Goal: Task Accomplishment & Management: Manage account settings

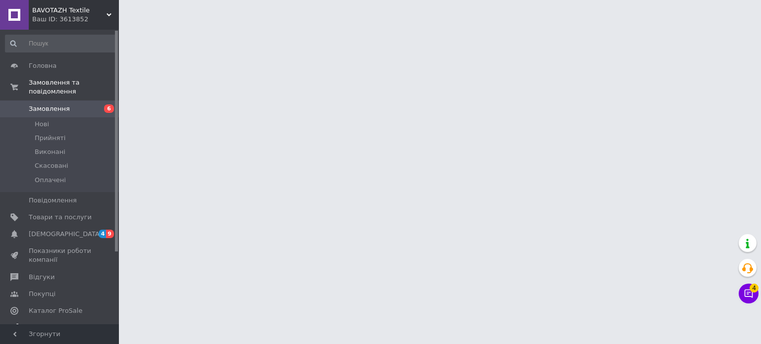
click at [45, 230] on span "[DEMOGRAPHIC_DATA]" at bounding box center [65, 234] width 73 height 9
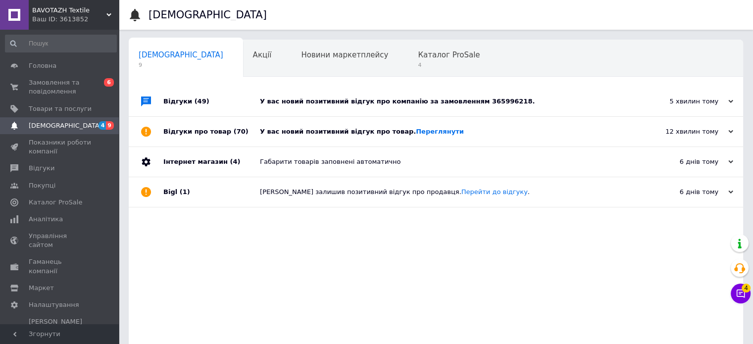
click at [308, 136] on div "У вас новий позитивний відгук про товар. Переглянути" at bounding box center [447, 131] width 374 height 9
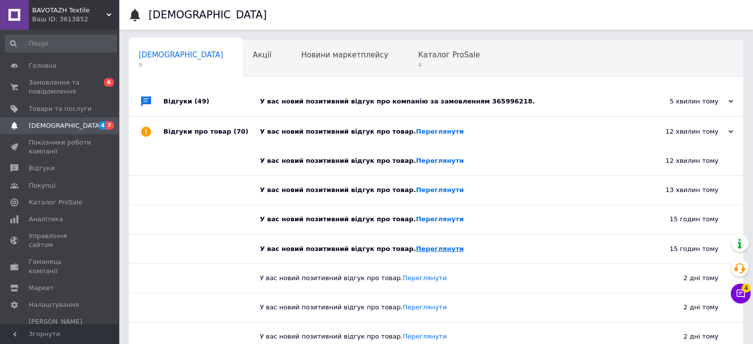
click at [416, 247] on link "Переглянути" at bounding box center [440, 248] width 48 height 7
click at [416, 222] on link "Переглянути" at bounding box center [440, 218] width 48 height 7
click at [417, 188] on link "Переглянути" at bounding box center [440, 189] width 48 height 7
click at [416, 162] on link "Переглянути" at bounding box center [440, 160] width 48 height 7
click at [315, 99] on div "У вас новий позитивний відгук про компанію за замовленням 365996218." at bounding box center [447, 101] width 374 height 9
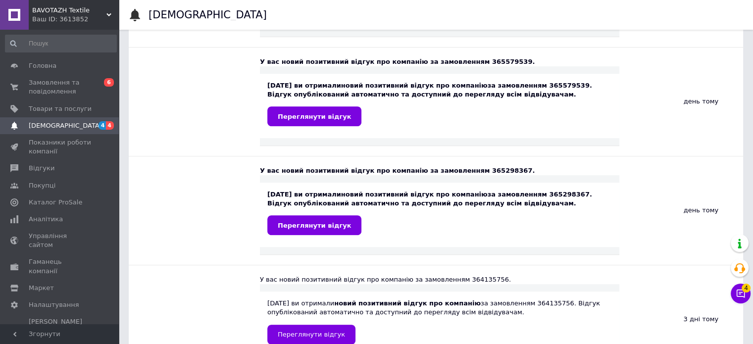
scroll to position [446, 0]
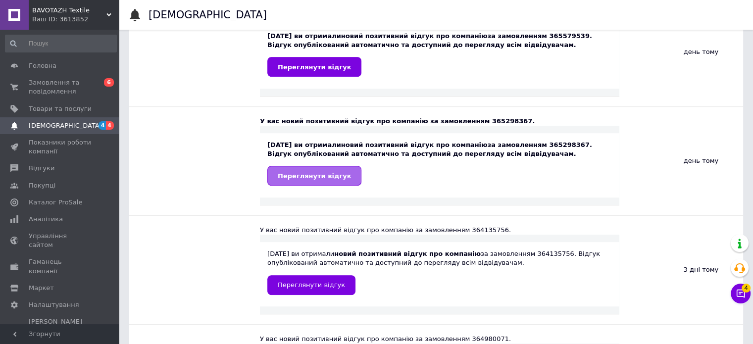
click at [340, 184] on link "Переглянути відгук" at bounding box center [314, 176] width 94 height 20
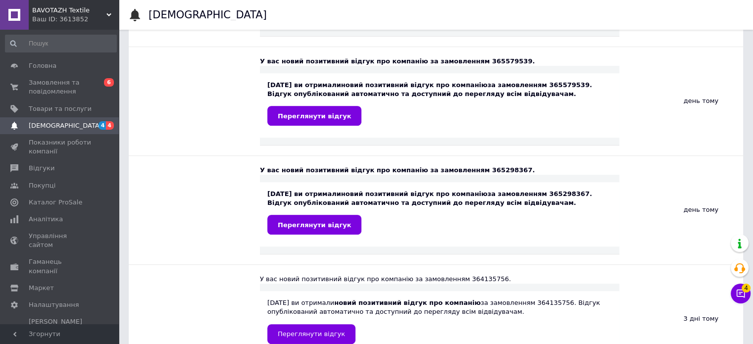
scroll to position [347, 0]
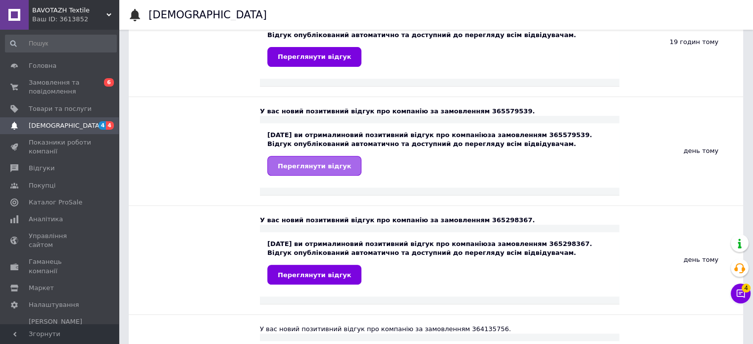
click at [326, 164] on span "Переглянути відгук" at bounding box center [314, 165] width 73 height 7
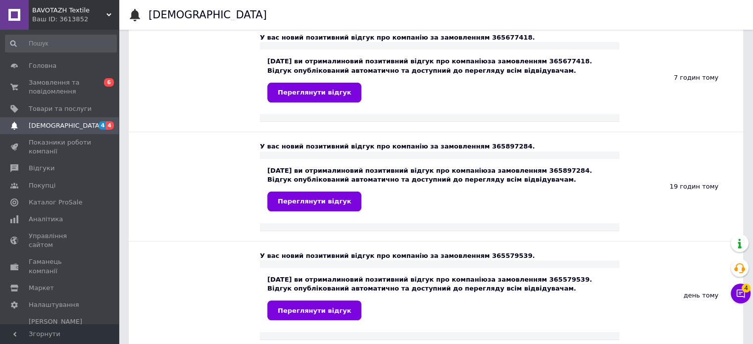
scroll to position [198, 0]
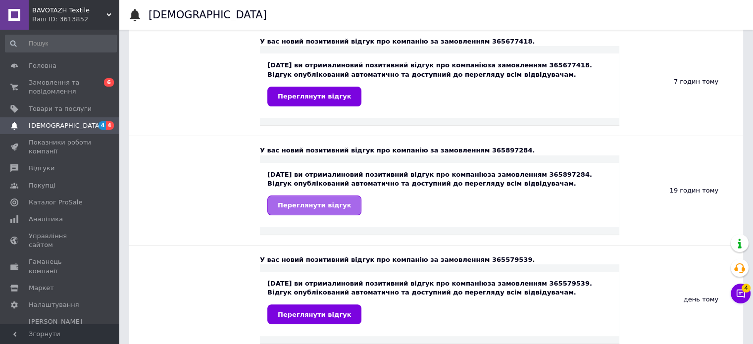
click at [336, 202] on span "Переглянути відгук" at bounding box center [314, 205] width 73 height 7
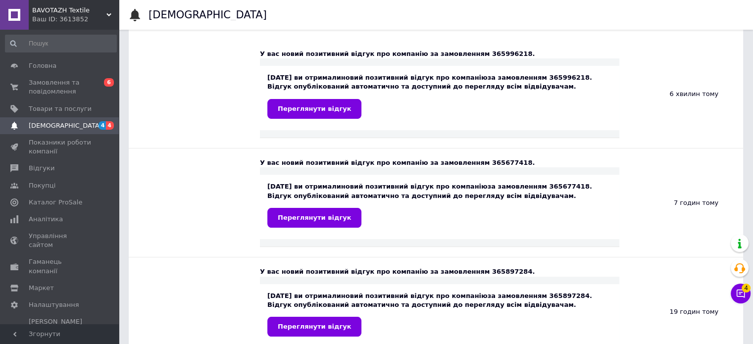
scroll to position [50, 0]
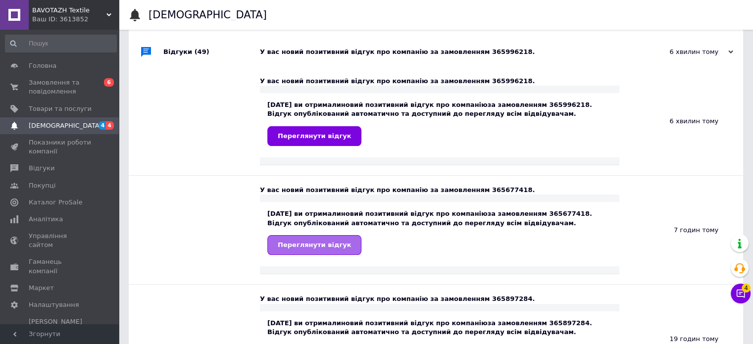
click at [323, 237] on link "Переглянути відгук" at bounding box center [314, 245] width 94 height 20
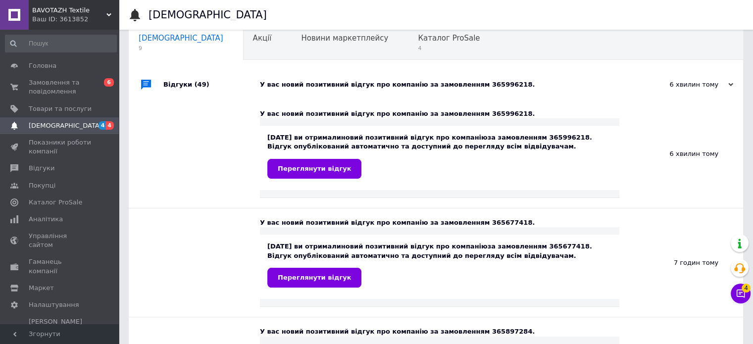
scroll to position [0, 0]
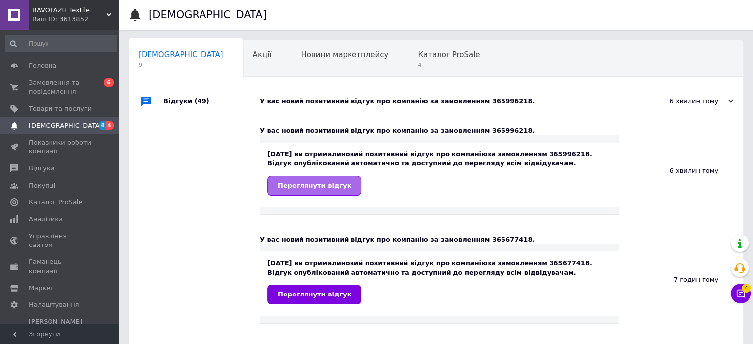
click at [299, 186] on span "Переглянути відгук" at bounding box center [314, 185] width 73 height 7
click at [418, 61] on span "4" at bounding box center [449, 64] width 62 height 7
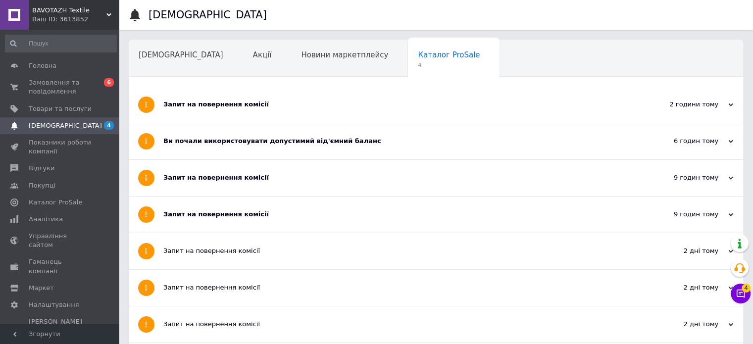
click at [238, 211] on div "Запит на повернення комісії" at bounding box center [398, 214] width 471 height 9
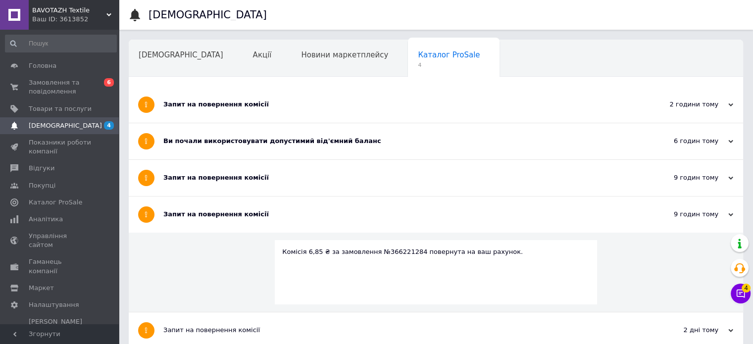
click at [258, 166] on div "Запит на повернення комісії" at bounding box center [398, 178] width 471 height 36
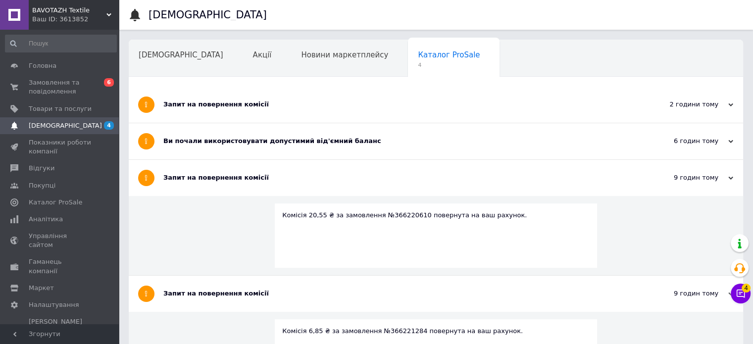
click at [256, 113] on div "Запит на повернення комісії" at bounding box center [398, 105] width 471 height 36
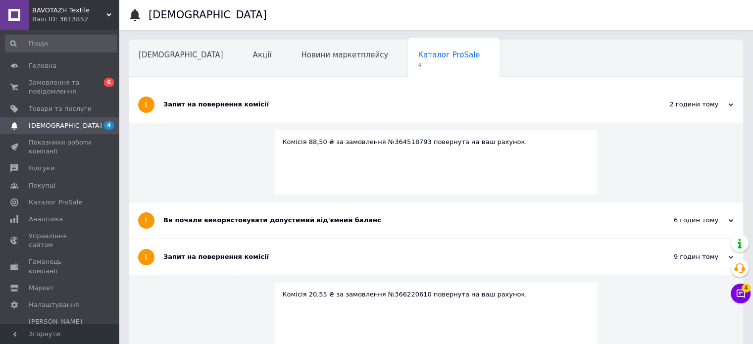
scroll to position [149, 0]
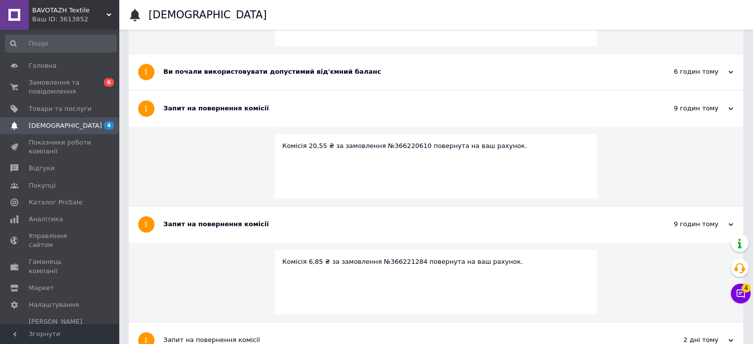
click at [389, 266] on div "Комісія 6,85 ₴ за замовлення №366221284 повернута на ваш рахунок." at bounding box center [436, 282] width 322 height 64
copy div "366221284"
click at [50, 87] on span "Замовлення та повідомлення" at bounding box center [60, 87] width 63 height 18
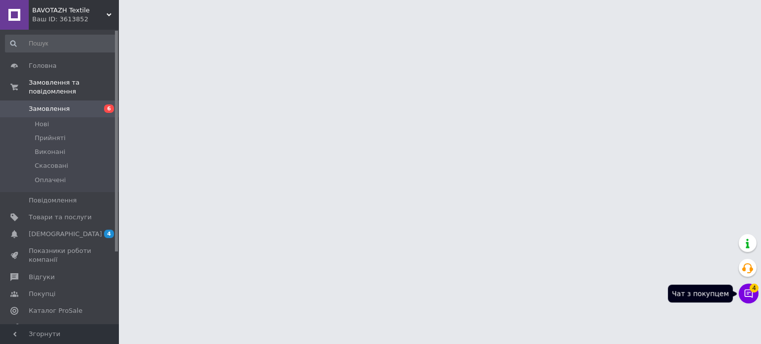
click at [747, 298] on icon at bounding box center [748, 294] width 10 height 10
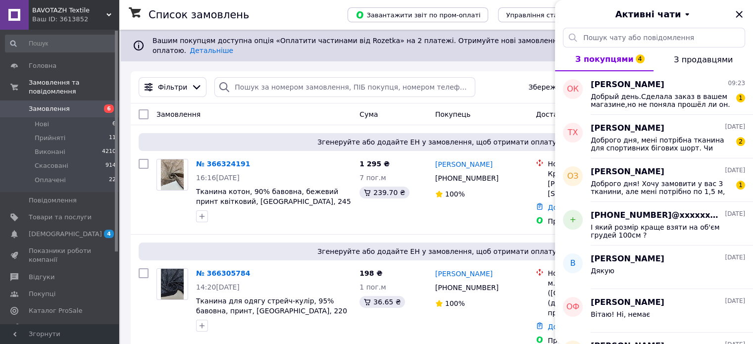
click at [734, 13] on icon "Закрити" at bounding box center [740, 14] width 12 height 12
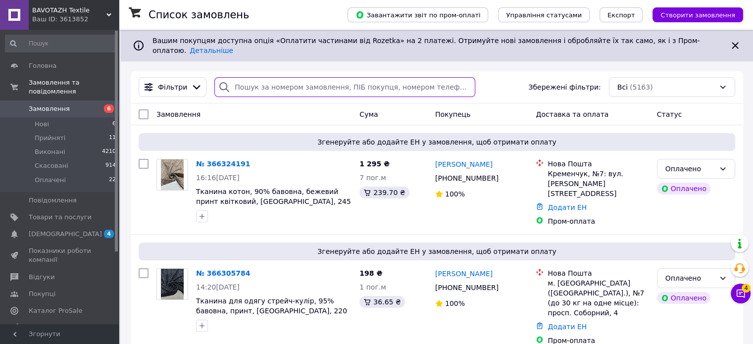
click at [248, 80] on input "search" at bounding box center [344, 87] width 261 height 20
paste input "366221284"
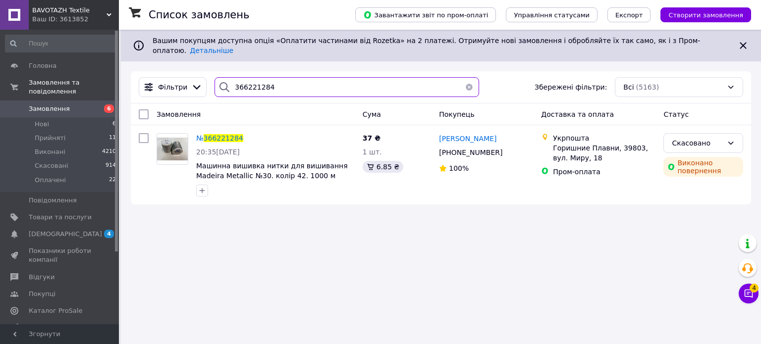
click at [237, 84] on input "366221284" at bounding box center [346, 87] width 264 height 20
paste input "0610"
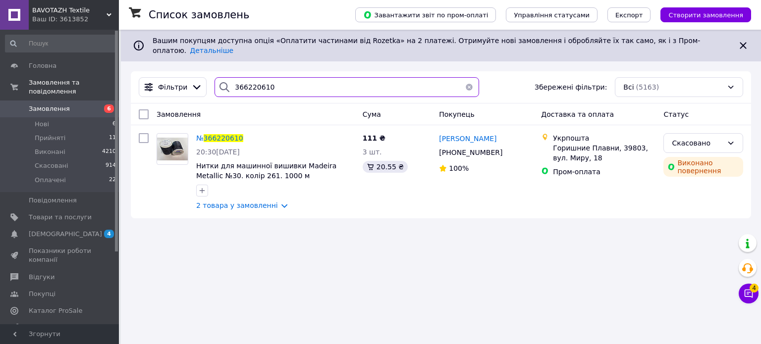
click at [254, 77] on input "366220610" at bounding box center [346, 87] width 264 height 20
click at [257, 83] on input "366220610" at bounding box center [346, 87] width 264 height 20
click at [244, 86] on input "366220610" at bounding box center [346, 87] width 264 height 20
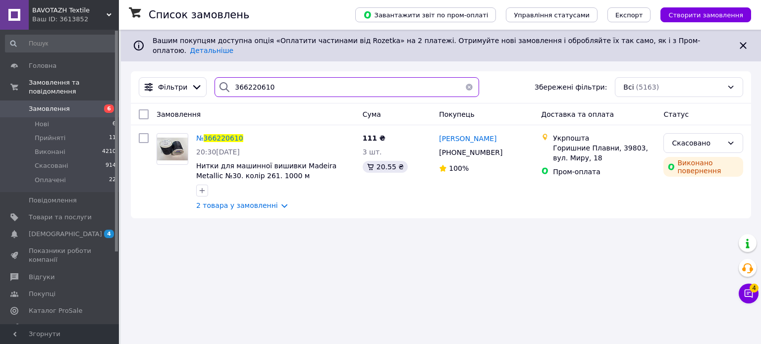
click at [244, 86] on input "366220610" at bounding box center [346, 87] width 264 height 20
paste input "4518793"
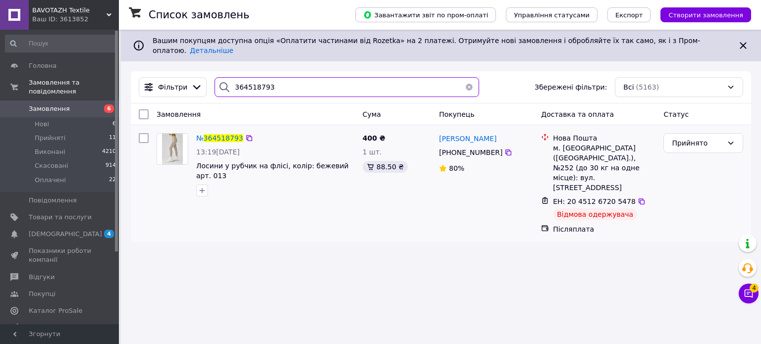
type input "364518793"
click at [455, 149] on div "+380 95 775 85 10" at bounding box center [470, 153] width 67 height 14
copy div "+380 95 775 85 10"
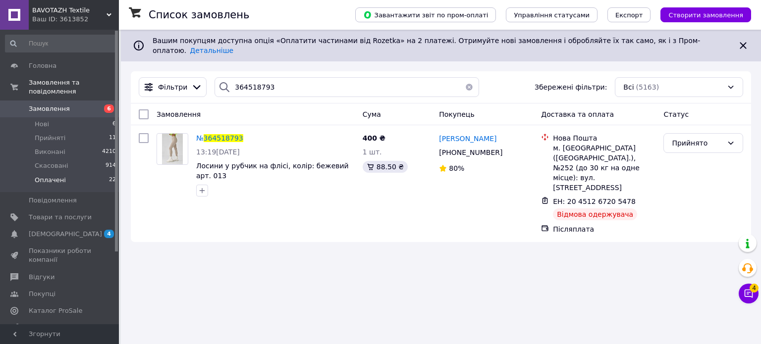
click at [64, 173] on li "Оплачені 22" at bounding box center [61, 182] width 122 height 19
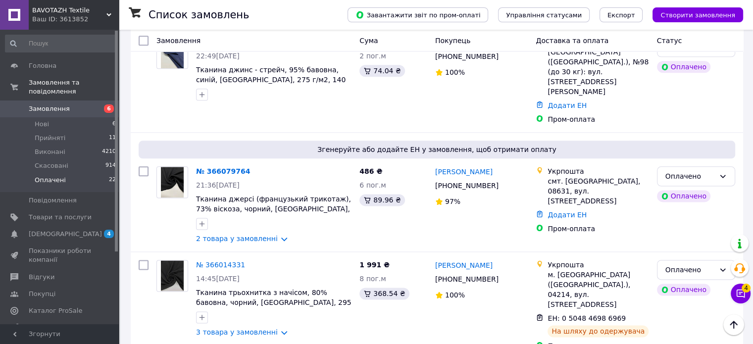
scroll to position [1238, 0]
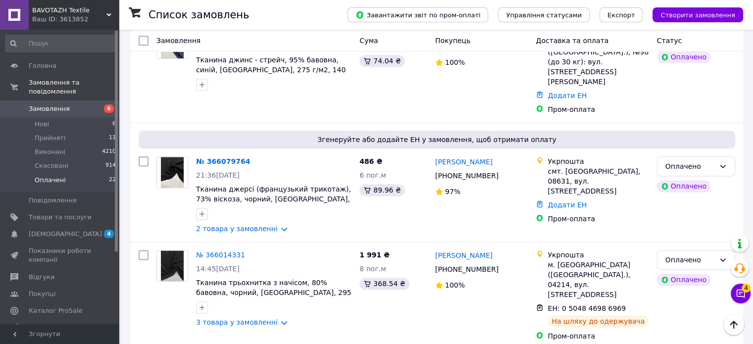
click at [75, 176] on li "Оплачені 22" at bounding box center [61, 182] width 122 height 19
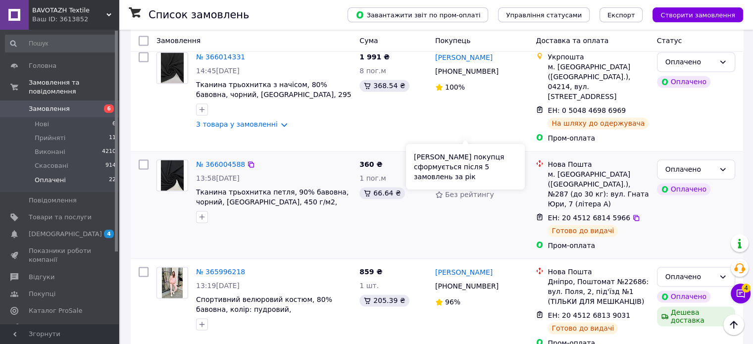
scroll to position [1585, 0]
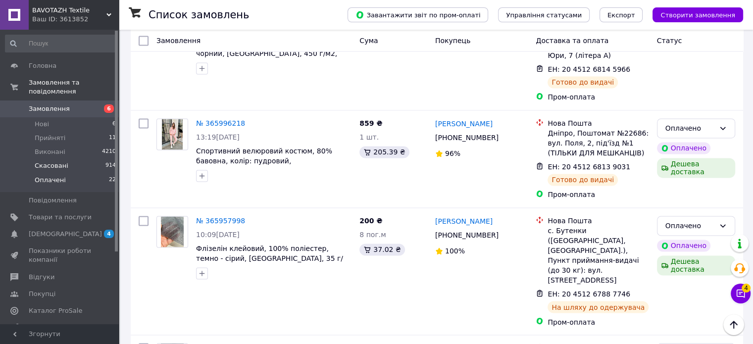
click at [67, 159] on li "Скасовані 914" at bounding box center [61, 166] width 122 height 14
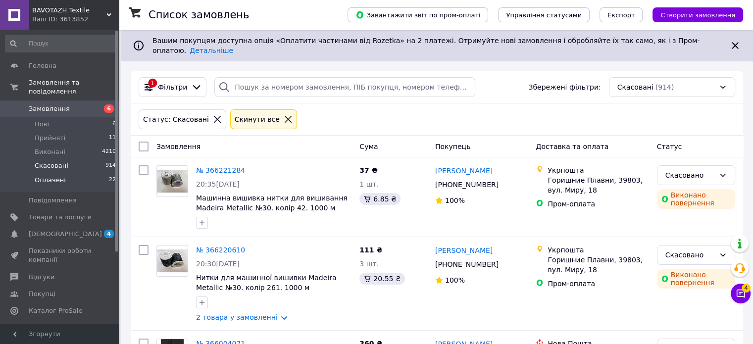
click at [48, 176] on span "Оплачені" at bounding box center [50, 180] width 31 height 9
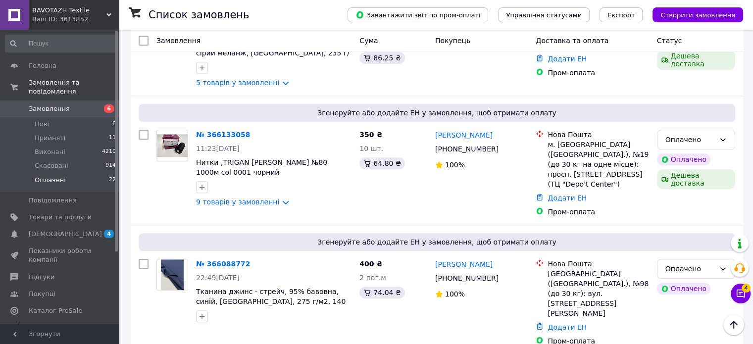
scroll to position [991, 0]
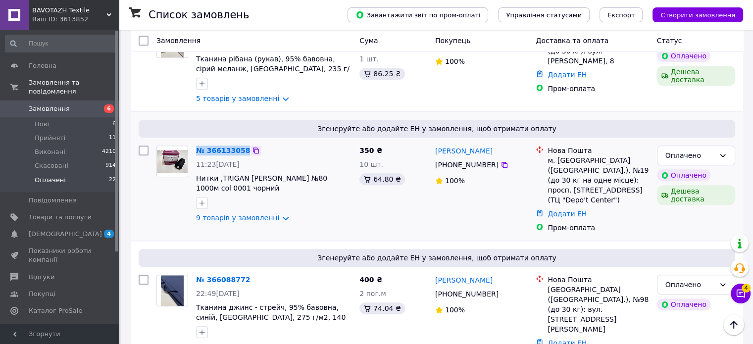
drag, startPoint x: 194, startPoint y: 124, endPoint x: 244, endPoint y: 128, distance: 50.2
click at [244, 142] on div "№ 366133058 11:23, 11.10.2025 Нитки ,TRIGAN KUPFER №80 1000м col 0001 чорний 9 …" at bounding box center [273, 184] width 163 height 85
copy div "№ 366133058"
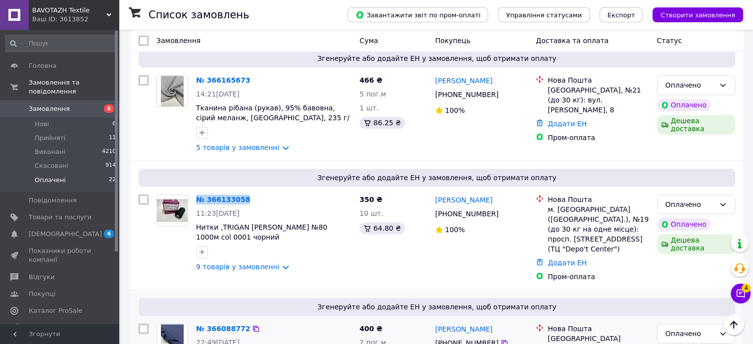
scroll to position [891, 0]
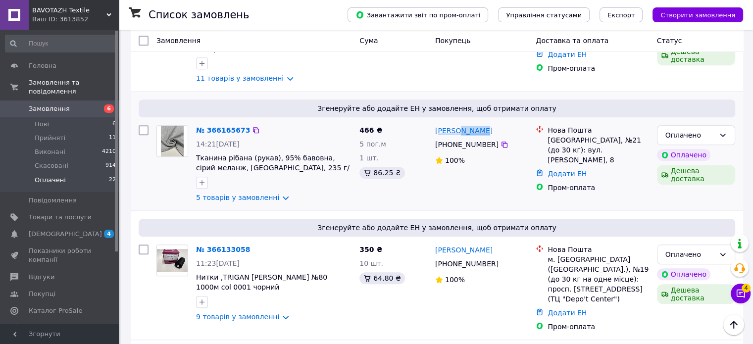
drag, startPoint x: 480, startPoint y: 112, endPoint x: 456, endPoint y: 108, distance: 25.1
click at [456, 124] on div "Олеся Богдан" at bounding box center [481, 130] width 95 height 12
copy link "Богдан"
drag, startPoint x: 193, startPoint y: 109, endPoint x: 244, endPoint y: 105, distance: 50.7
click at [244, 121] on div "№ 366165673 14:21, 11.10.2025 Тканина рібана (рукав), 95% бавовна, сірий меланж…" at bounding box center [273, 163] width 163 height 85
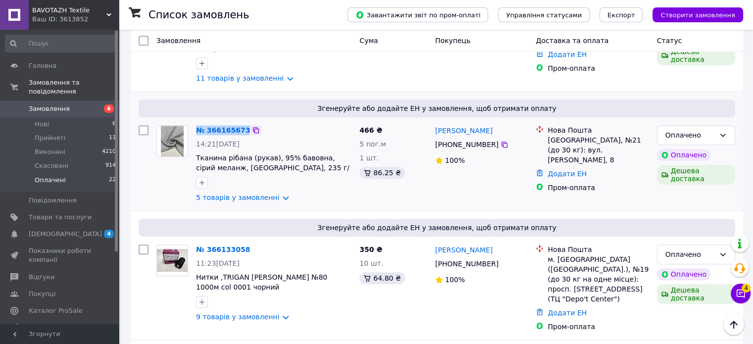
copy div "№ 366165673"
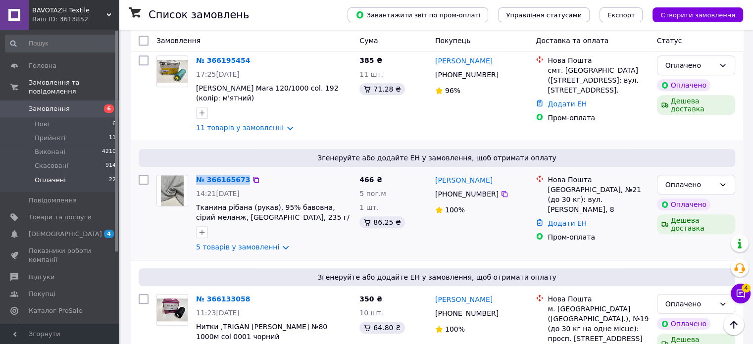
scroll to position [743, 0]
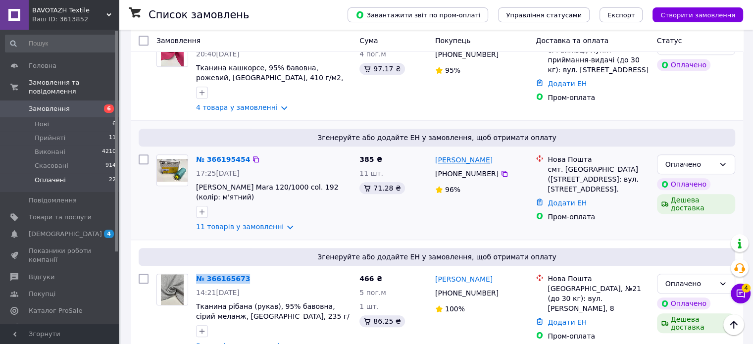
drag, startPoint x: 489, startPoint y: 138, endPoint x: 460, endPoint y: 139, distance: 29.8
click at [460, 154] on div "Наташа Капуста" at bounding box center [481, 160] width 95 height 12
copy link "Капуста"
drag, startPoint x: 195, startPoint y: 136, endPoint x: 240, endPoint y: 139, distance: 45.6
click at [240, 154] on div "№ 366195454" at bounding box center [223, 160] width 56 height 12
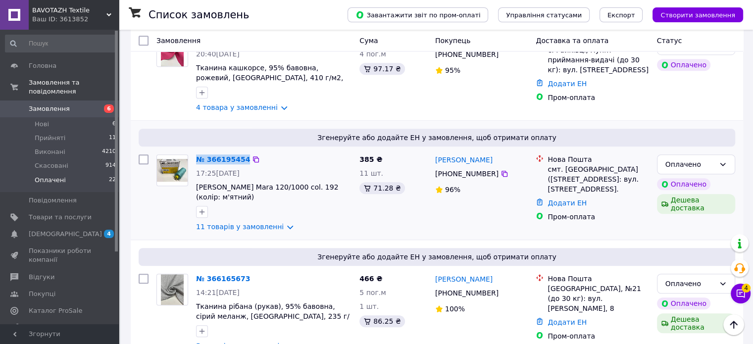
copy link "№ 366195454"
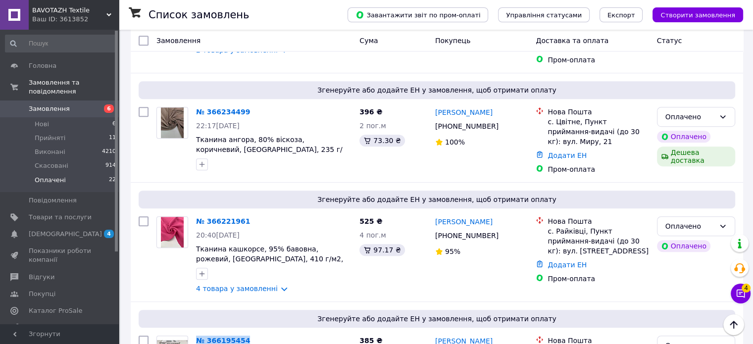
scroll to position [545, 0]
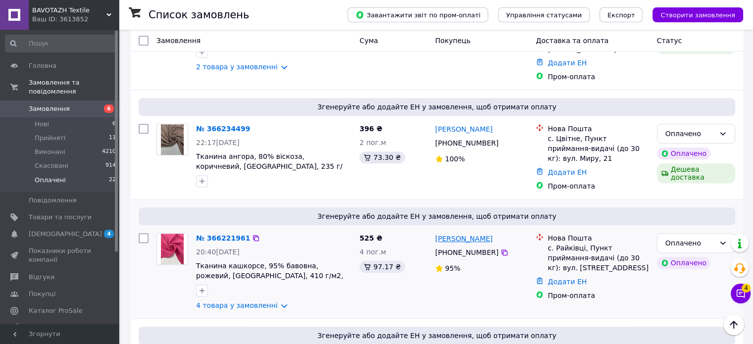
drag, startPoint x: 499, startPoint y: 217, endPoint x: 474, endPoint y: 214, distance: 24.5
click at [474, 232] on div "Мирослава Аруліна" at bounding box center [463, 238] width 59 height 12
copy link "Аруліна"
click at [453, 246] on div "+380 68 042 77 18" at bounding box center [466, 253] width 67 height 14
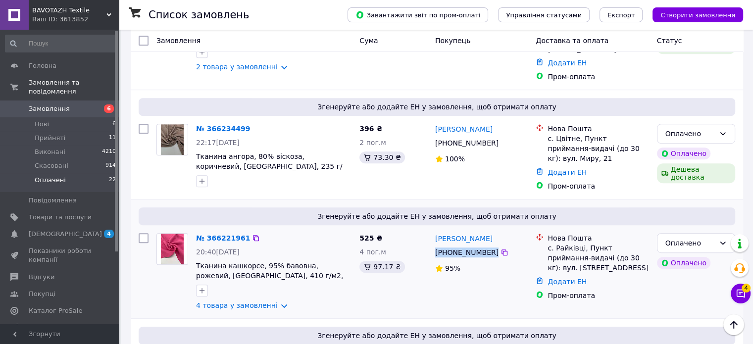
click at [453, 246] on div "+380 68 042 77 18" at bounding box center [466, 253] width 67 height 14
copy div "+380 68 042 77 18"
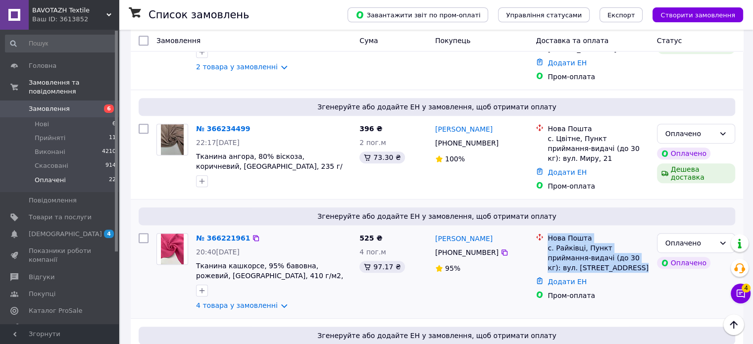
drag, startPoint x: 548, startPoint y: 213, endPoint x: 603, endPoint y: 247, distance: 64.5
click at [603, 247] on div "Нова Пошта с. Райківці, Пункт приймання-видачі (до 30 кг): вул. Подільська, 59/1" at bounding box center [598, 253] width 105 height 40
copy div "Нова Пошта с. Райківці, Пункт приймання-видачі (до 30 кг): вул. Подільська, 59/1"
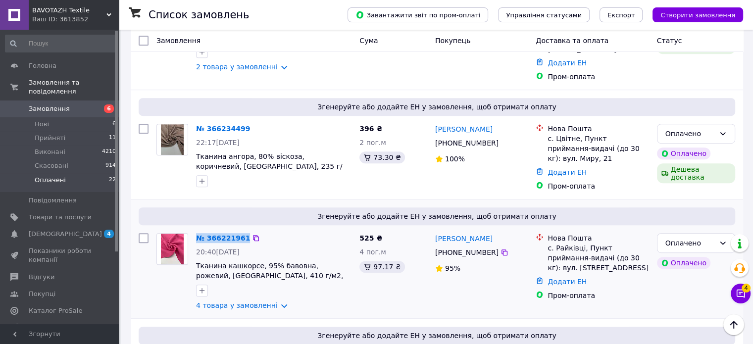
drag, startPoint x: 194, startPoint y: 210, endPoint x: 240, endPoint y: 219, distance: 47.0
click at [240, 229] on div "№ 366221961 20:40, 11.10.2025 Тканина кашкорсе, 95% бавовна, рожевий, Туреччина…" at bounding box center [273, 271] width 163 height 85
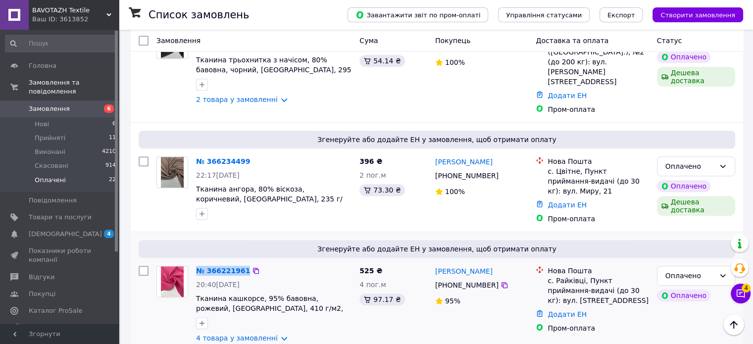
scroll to position [495, 0]
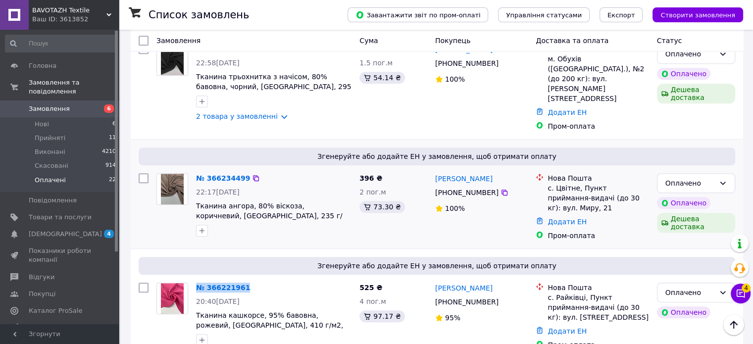
click at [454, 186] on div "+380 98 630 91 10" at bounding box center [466, 193] width 67 height 14
drag, startPoint x: 498, startPoint y: 160, endPoint x: 461, endPoint y: 159, distance: 37.2
click at [461, 172] on div "Татьяна Лихненко" at bounding box center [481, 178] width 95 height 12
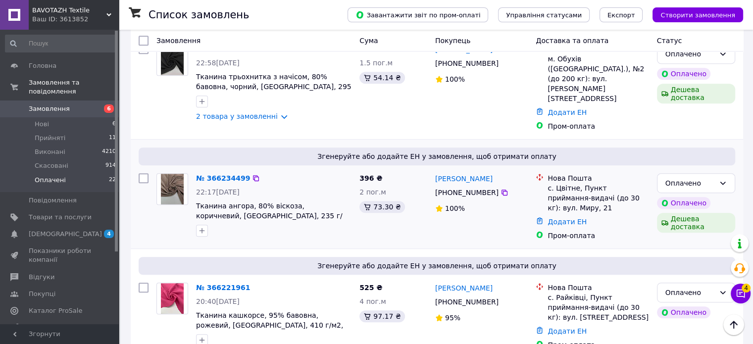
click at [464, 186] on div "+380 98 630 91 10" at bounding box center [466, 193] width 67 height 14
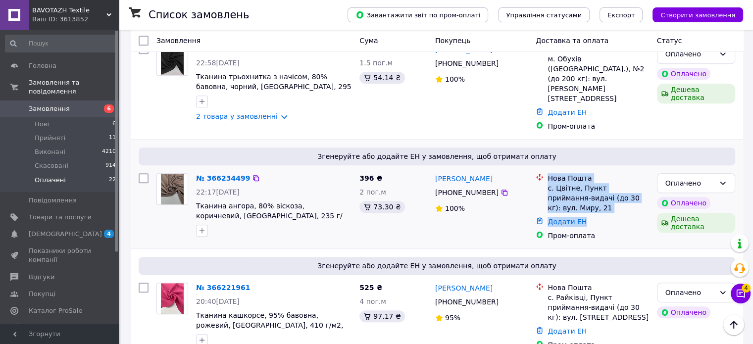
drag, startPoint x: 553, startPoint y: 159, endPoint x: 649, endPoint y: 183, distance: 98.9
click at [648, 184] on li "Нова Пошта с. Цвітне, Пункт приймання-видачі (до 30 кг): вул. Миру, 21" at bounding box center [592, 193] width 113 height 44
click at [651, 180] on div "Нова Пошта с. Цвітне, Пункт приймання-видачі (до 30 кг): вул. Миру, 21 Додати Е…" at bounding box center [592, 206] width 121 height 75
drag, startPoint x: 547, startPoint y: 155, endPoint x: 646, endPoint y: 182, distance: 102.6
click at [646, 182] on div "Нова Пошта с. Цвітне, Пункт приймання-видачі (до 30 кг): вул. Миру, 21" at bounding box center [598, 193] width 105 height 40
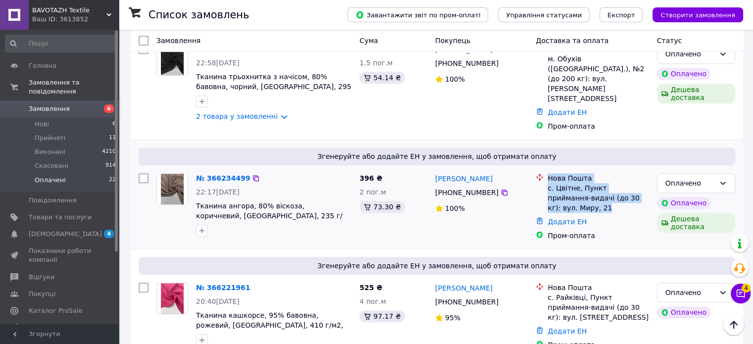
click at [646, 183] on div "с. Цвітне, Пункт приймання-видачі (до 30 кг): вул. Миру, 21" at bounding box center [598, 198] width 101 height 30
drag, startPoint x: 548, startPoint y: 158, endPoint x: 648, endPoint y: 180, distance: 102.9
click at [648, 180] on div "Нова Пошта с. Цвітне, Пункт приймання-видачі (до 30 кг): вул. Миру, 21" at bounding box center [598, 193] width 105 height 40
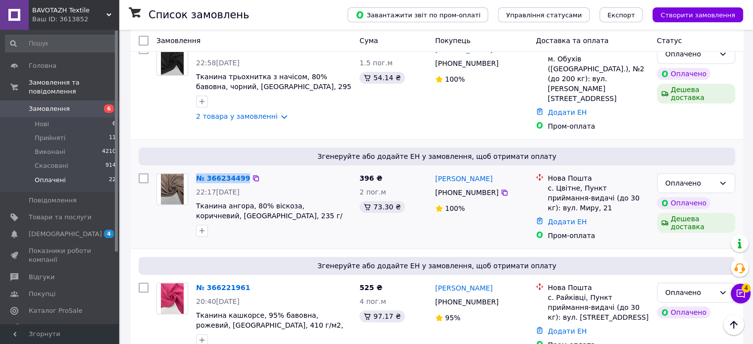
drag, startPoint x: 194, startPoint y: 159, endPoint x: 243, endPoint y: 163, distance: 48.7
click at [243, 169] on div "№ 366234499 22:17, 11.10.2025 Тканина ангора, 80% віскоза, коричневий, Туреччин…" at bounding box center [273, 204] width 163 height 71
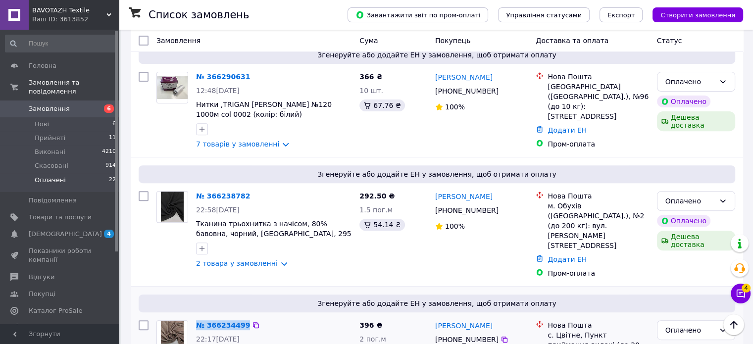
scroll to position [347, 0]
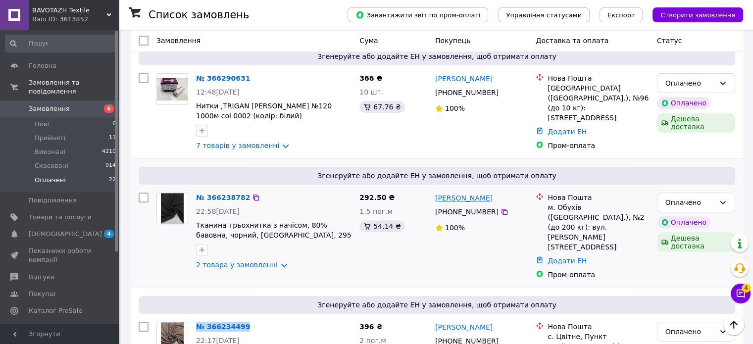
drag, startPoint x: 495, startPoint y: 187, endPoint x: 472, endPoint y: 186, distance: 23.8
click at [471, 192] on div "Валентина Юсковец" at bounding box center [481, 198] width 95 height 12
drag, startPoint x: 207, startPoint y: 189, endPoint x: 244, endPoint y: 188, distance: 36.7
click at [244, 189] on div "№ 366238782 22:58, 11.10.2025 Тканина трьохнитка з начісом, 80% бавовна, чорний…" at bounding box center [273, 231] width 163 height 85
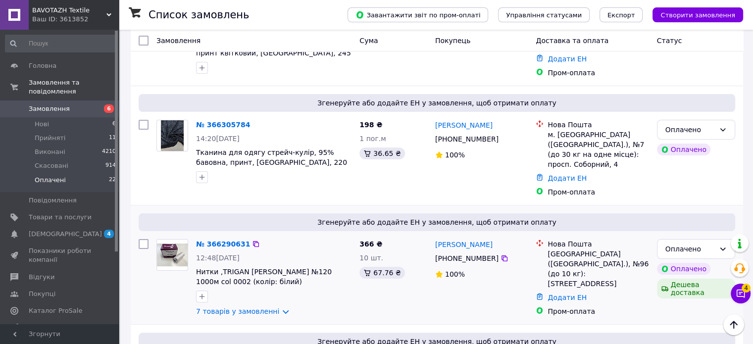
scroll to position [198, 0]
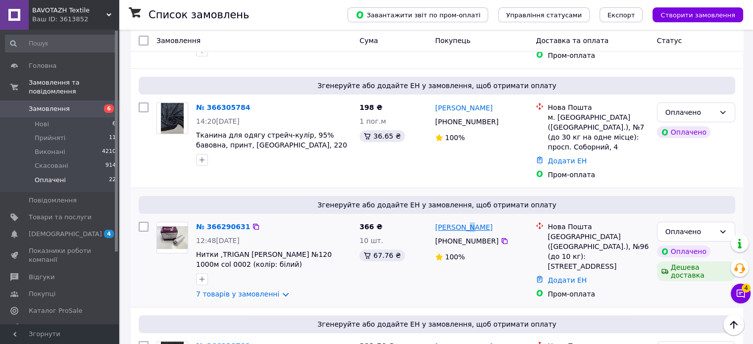
drag, startPoint x: 493, startPoint y: 216, endPoint x: 460, endPoint y: 219, distance: 33.8
click at [460, 221] on div "Наталія Колісник" at bounding box center [481, 227] width 95 height 12
drag, startPoint x: 495, startPoint y: 215, endPoint x: 461, endPoint y: 217, distance: 34.2
click at [461, 221] on div "Наталія Колісник" at bounding box center [481, 227] width 95 height 12
drag, startPoint x: 193, startPoint y: 215, endPoint x: 242, endPoint y: 218, distance: 48.7
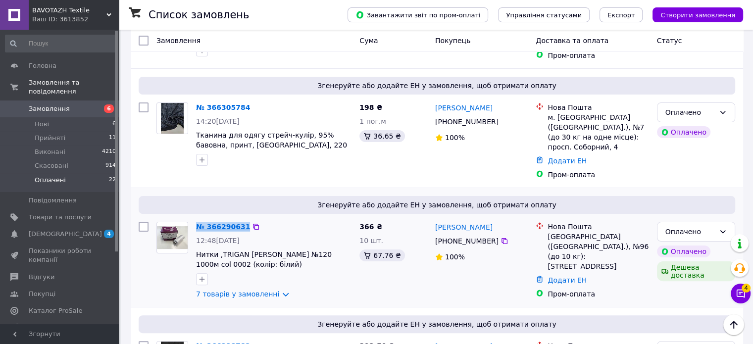
click at [242, 218] on div "№ 366290631 12:48, 12.10.2025 Нитки ,TRIGAN KUPFER №120 1000м col 0002 (колір: …" at bounding box center [273, 260] width 163 height 85
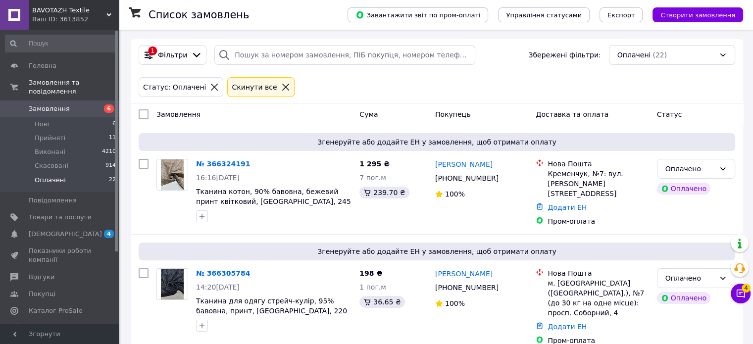
scroll to position [50, 0]
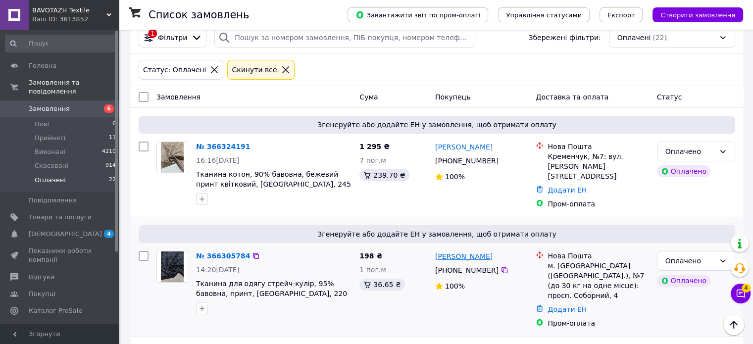
drag, startPoint x: 494, startPoint y: 247, endPoint x: 461, endPoint y: 249, distance: 33.3
click at [461, 250] on div "Таисия Тарасенко" at bounding box center [481, 256] width 95 height 12
click at [469, 263] on div "+380 99 305 41 21" at bounding box center [466, 270] width 67 height 14
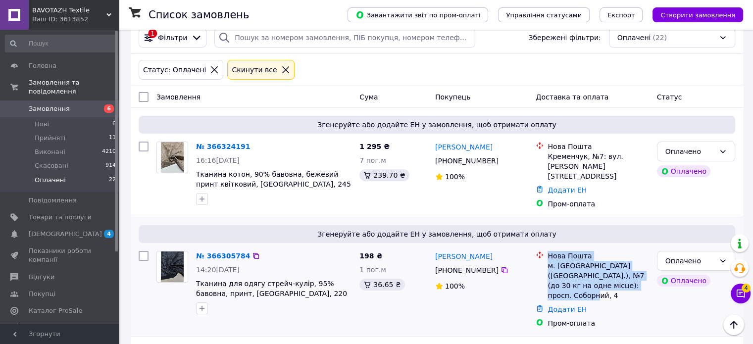
drag, startPoint x: 550, startPoint y: 242, endPoint x: 604, endPoint y: 287, distance: 70.3
click at [604, 287] on div "Нова Пошта м. Олександрія (Кіровоградська обл.), №7 (до 30 кг на одне місце): п…" at bounding box center [598, 276] width 105 height 50
drag, startPoint x: 196, startPoint y: 239, endPoint x: 190, endPoint y: 245, distance: 8.4
click at [236, 253] on div "№ 366305784 14:20, 12.10.2025 Тканина для одягу стрейч-кулір, 95% бавовна, прин…" at bounding box center [273, 282] width 163 height 71
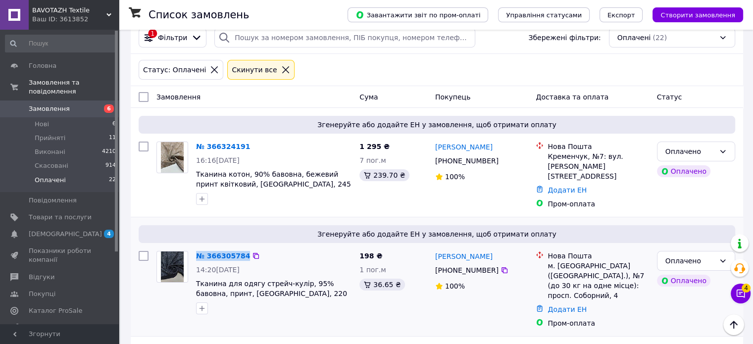
drag, startPoint x: 194, startPoint y: 243, endPoint x: 243, endPoint y: 250, distance: 49.5
click at [243, 250] on div "№ 366305784 14:20, 12.10.2025 Тканина для одягу стрейч-кулір, 95% бавовна, прин…" at bounding box center [273, 282] width 163 height 71
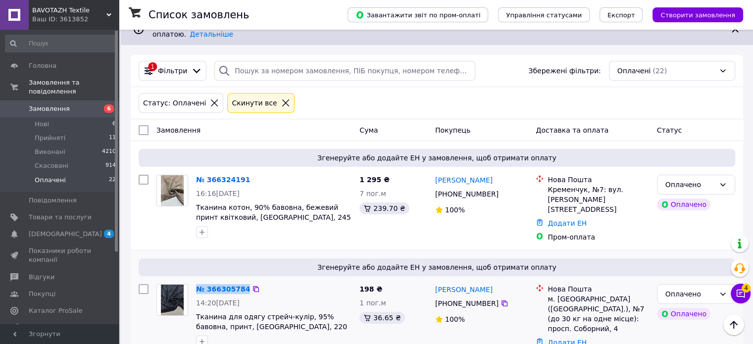
scroll to position [0, 0]
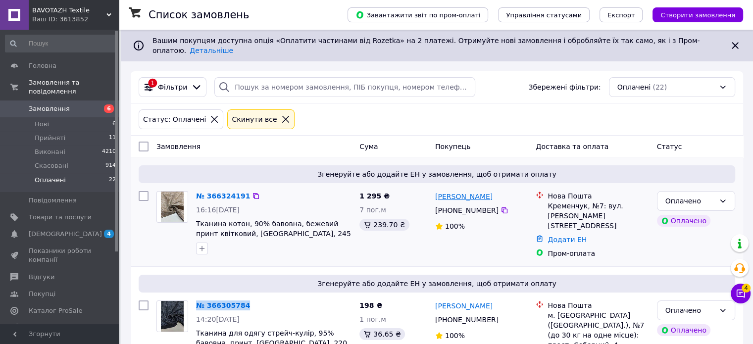
drag, startPoint x: 503, startPoint y: 190, endPoint x: 468, endPoint y: 192, distance: 35.2
click at [468, 192] on div "Светлана Скрипник" at bounding box center [481, 196] width 95 height 12
drag, startPoint x: 218, startPoint y: 189, endPoint x: 242, endPoint y: 194, distance: 23.8
click at [242, 194] on div "№ 366324191 16:16, 12.10.2025 Тканина котон, 90% бавовна, бежевий принт квітков…" at bounding box center [273, 222] width 163 height 71
click at [50, 117] on li "Нові 6" at bounding box center [61, 124] width 122 height 14
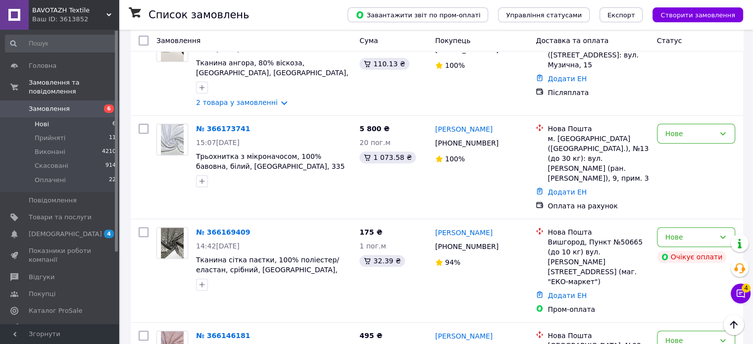
scroll to position [343, 0]
click at [673, 334] on div "Нове" at bounding box center [691, 339] width 50 height 11
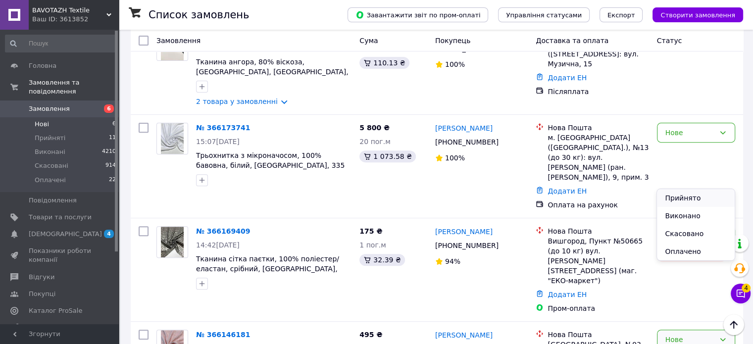
click at [695, 200] on li "Прийнято" at bounding box center [695, 198] width 77 height 18
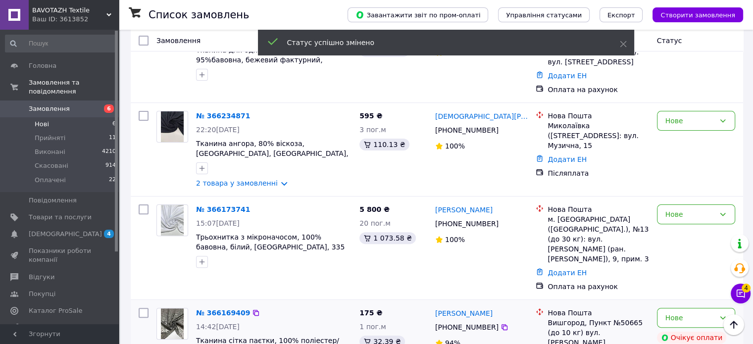
scroll to position [244, 0]
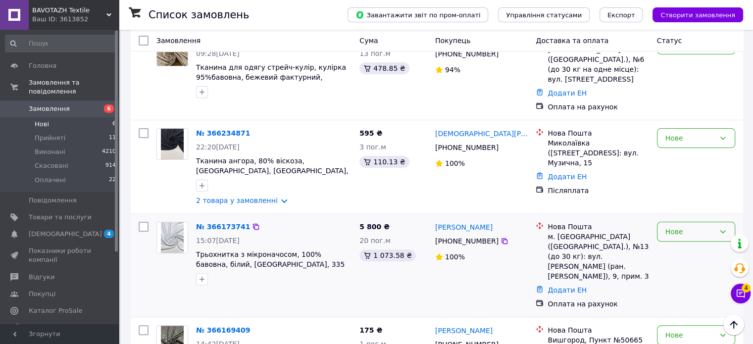
click at [674, 226] on div "Нове" at bounding box center [691, 231] width 50 height 11
click at [681, 206] on li "Прийнято" at bounding box center [695, 206] width 77 height 18
click at [464, 234] on div "+380 96 753 17 74" at bounding box center [466, 241] width 67 height 14
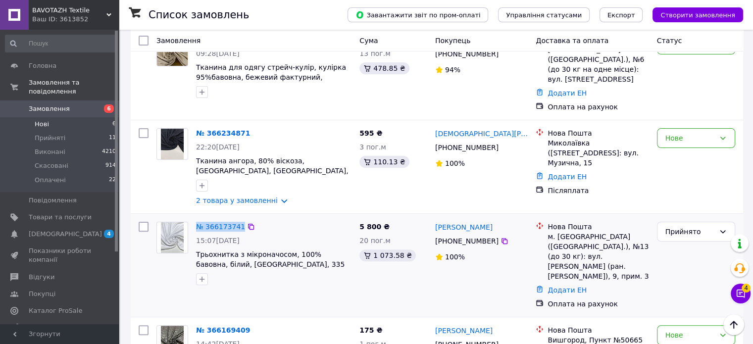
drag, startPoint x: 193, startPoint y: 181, endPoint x: 239, endPoint y: 184, distance: 46.7
click at [239, 218] on div "№ 366173741 15:07, 11.10.2025 Трьохнитка з мікроначосом, 100% бавовна, білий, Т…" at bounding box center [273, 253] width 163 height 71
drag, startPoint x: 361, startPoint y: 180, endPoint x: 381, endPoint y: 181, distance: 20.3
click at [381, 218] on div "5 800 ₴ 20 пог.м 1 073.58 ₴" at bounding box center [394, 265] width 76 height 95
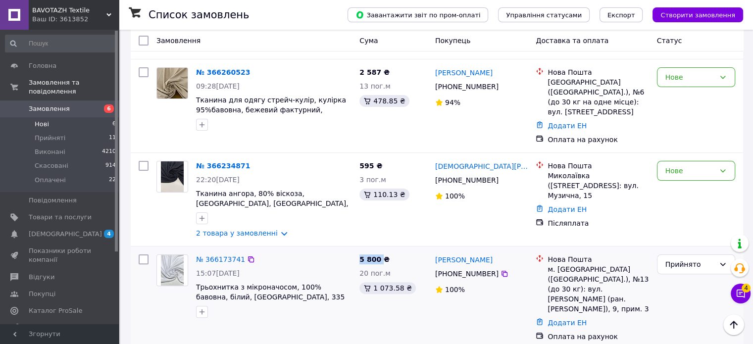
scroll to position [195, 0]
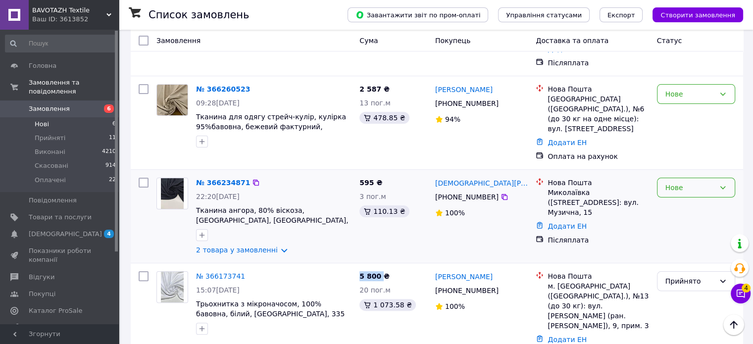
click at [688, 178] on div "Нове" at bounding box center [696, 188] width 78 height 20
click at [689, 162] on li "Прийнято" at bounding box center [695, 161] width 77 height 18
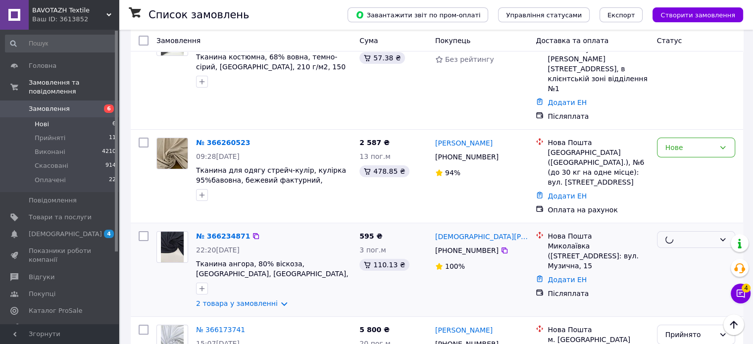
scroll to position [96, 0]
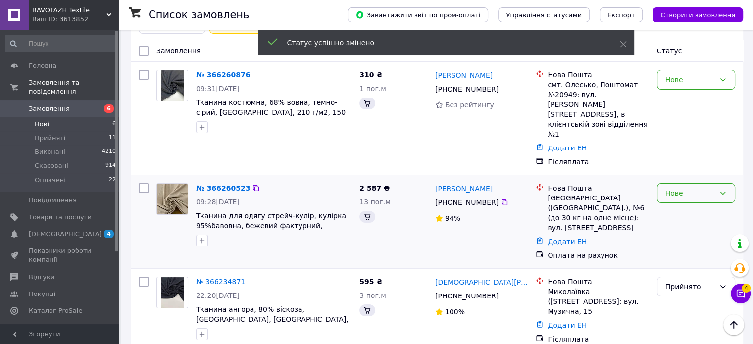
click at [700, 188] on div "Нове" at bounding box center [691, 193] width 50 height 11
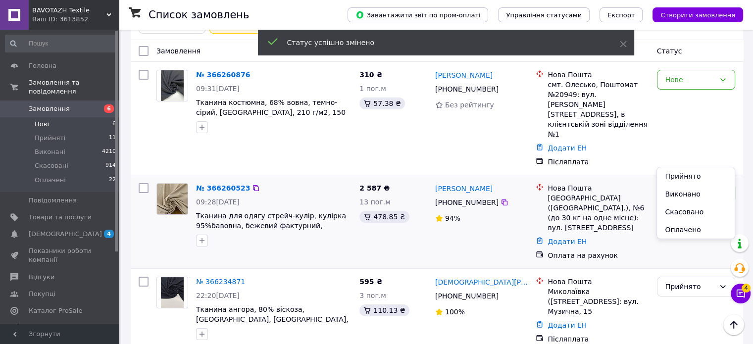
click at [691, 178] on li "Прийнято" at bounding box center [695, 176] width 77 height 18
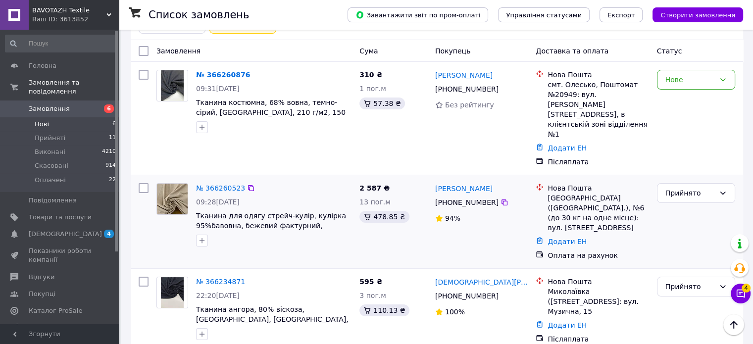
click at [465, 196] on div "+380 95 873 69 71" at bounding box center [466, 203] width 67 height 14
click at [466, 196] on div "+380 95 873 69 71" at bounding box center [466, 203] width 67 height 14
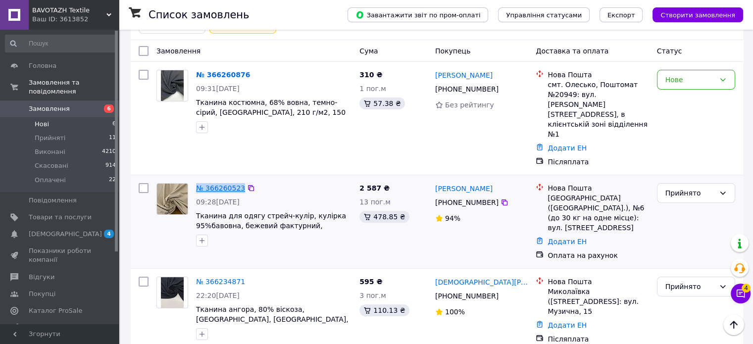
drag, startPoint x: 199, startPoint y: 150, endPoint x: 238, endPoint y: 153, distance: 39.2
click at [238, 179] on div "№ 366260523 09:28, 12.10.2025 Тканина для одягу стрейч-кулір, кулірка 95%бавовн…" at bounding box center [254, 214] width 203 height 71
drag, startPoint x: 357, startPoint y: 148, endPoint x: 377, endPoint y: 152, distance: 20.7
click at [377, 179] on div "2 587 ₴ 13 пог.м 478.85 ₴" at bounding box center [394, 221] width 76 height 85
click at [443, 205] on div "Марія Гелетюк +380 95 873 69 71 94%" at bounding box center [481, 221] width 101 height 85
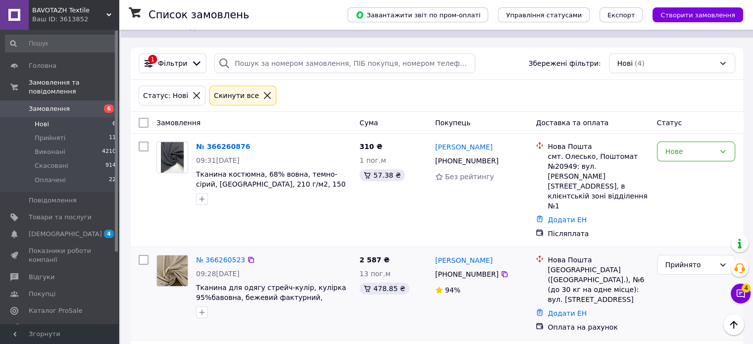
scroll to position [0, 0]
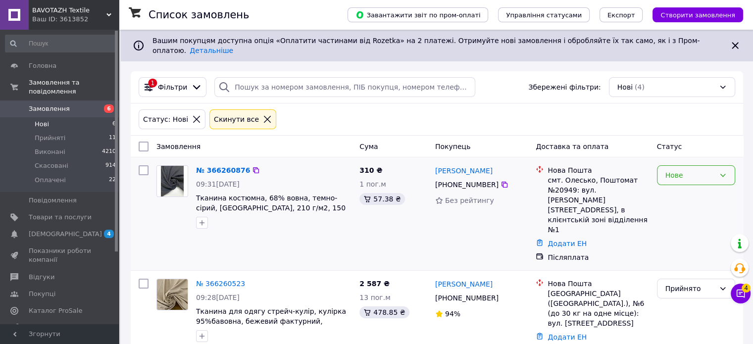
click at [689, 172] on div "Нове" at bounding box center [691, 175] width 50 height 11
click at [694, 187] on li "Прийнято" at bounding box center [695, 189] width 77 height 18
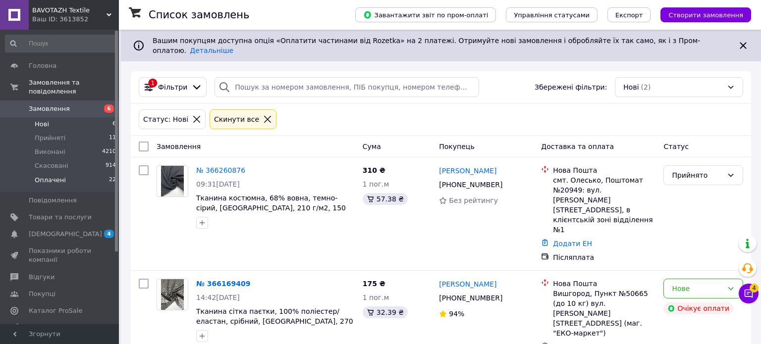
click at [50, 176] on span "Оплачені" at bounding box center [50, 180] width 31 height 9
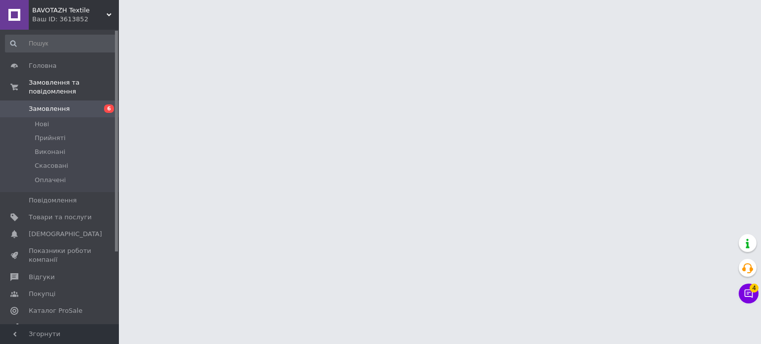
click at [47, 230] on span "[DEMOGRAPHIC_DATA]" at bounding box center [65, 234] width 73 height 9
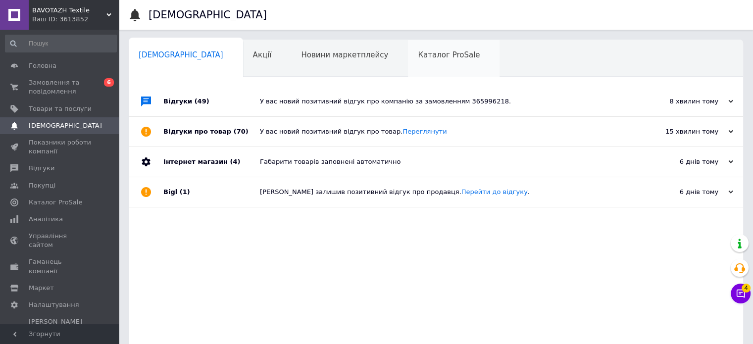
click at [408, 50] on div "Каталог ProSale 0" at bounding box center [454, 59] width 92 height 38
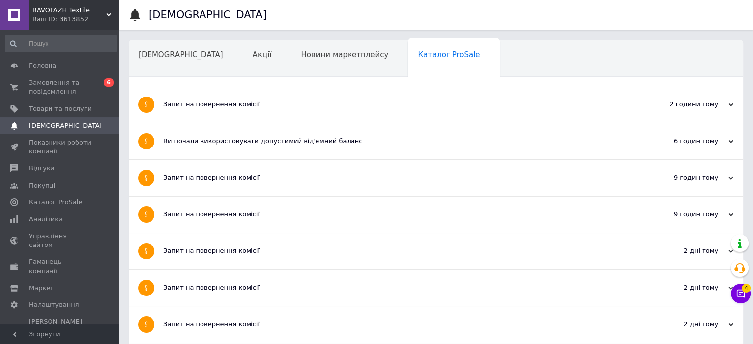
click at [216, 179] on div "Запит на повернення комісії" at bounding box center [398, 177] width 471 height 9
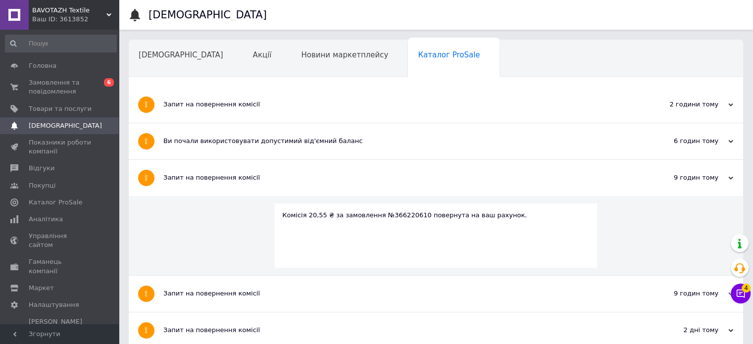
click at [241, 301] on div "Запит на повернення комісії" at bounding box center [398, 294] width 471 height 36
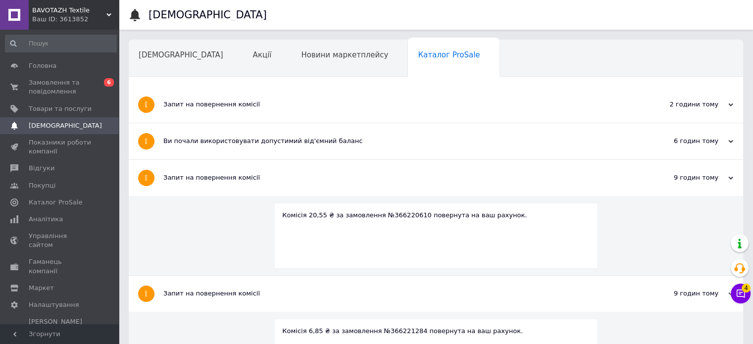
click at [390, 212] on div "Комісія 20,55 ₴ за замовлення №366220610 повернута на ваш рахунок." at bounding box center [436, 215] width 308 height 9
copy div "366220610"
click at [315, 107] on div "Запит на повернення комісії" at bounding box center [398, 104] width 471 height 9
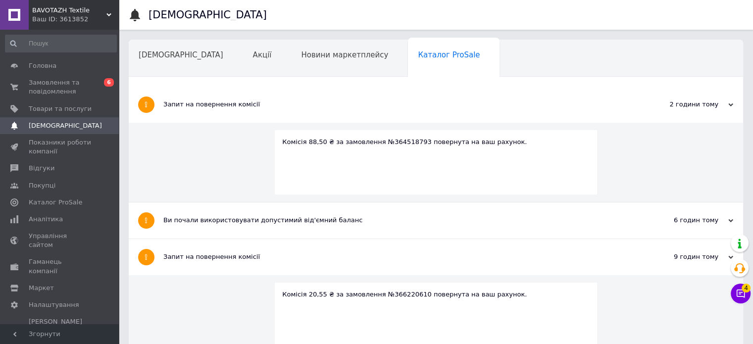
click at [394, 140] on div "Комісія 88,50 ₴ за замовлення №364518793 повернута на ваш рахунок." at bounding box center [436, 142] width 308 height 9
copy div "364518793"
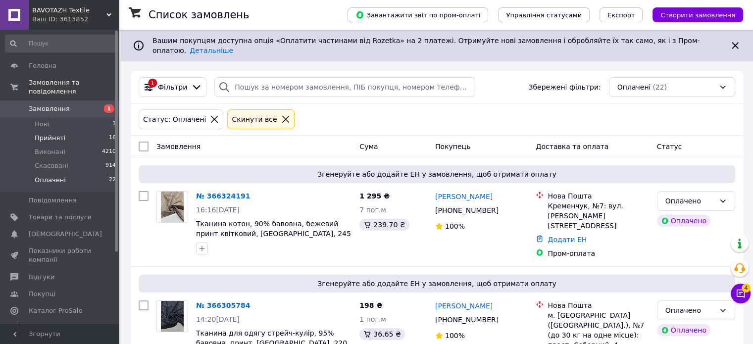
click at [57, 134] on span "Прийняті" at bounding box center [50, 138] width 31 height 9
